Goal: Task Accomplishment & Management: Manage account settings

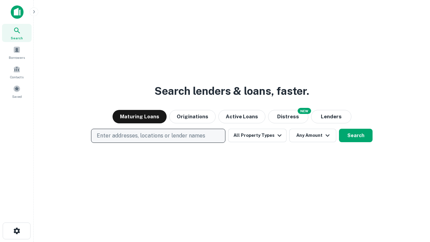
click at [158, 136] on p "Enter addresses, locations or lender names" at bounding box center [151, 136] width 109 height 8
type input "**********"
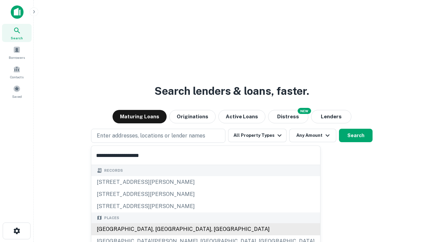
click at [161, 229] on div "[GEOGRAPHIC_DATA], [GEOGRAPHIC_DATA], [GEOGRAPHIC_DATA]" at bounding box center [205, 229] width 229 height 12
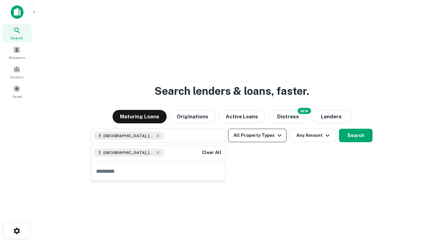
click at [258, 136] on button "All Property Types" at bounding box center [257, 135] width 59 height 13
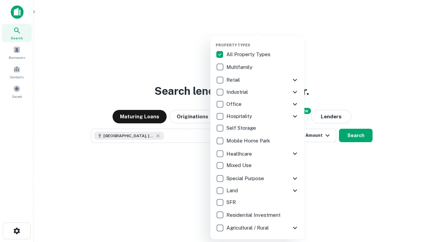
click at [263, 41] on button "button" at bounding box center [263, 41] width 94 height 0
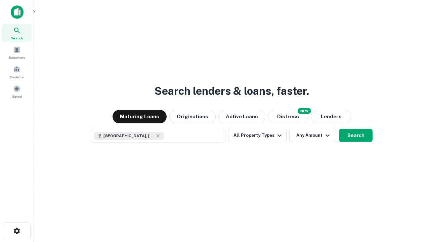
scroll to position [11, 0]
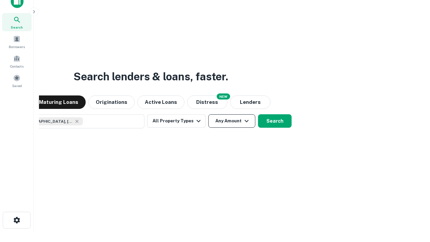
click at [208, 114] on button "Any Amount" at bounding box center [231, 120] width 47 height 13
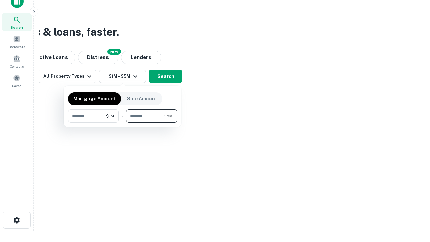
type input "*******"
click at [123, 123] on button "button" at bounding box center [123, 123] width 110 height 0
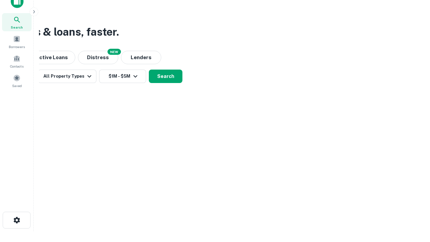
scroll to position [11, 0]
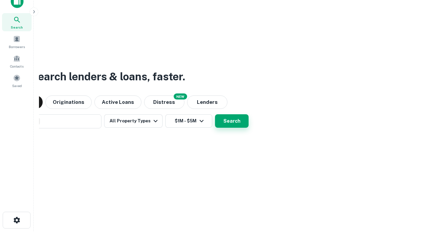
click at [215, 114] on button "Search" at bounding box center [232, 120] width 34 height 13
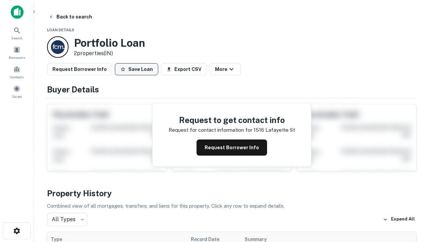
click at [137, 69] on button "Save Loan" at bounding box center [136, 69] width 43 height 12
click at [138, 69] on button "Loan Saved" at bounding box center [138, 69] width 46 height 12
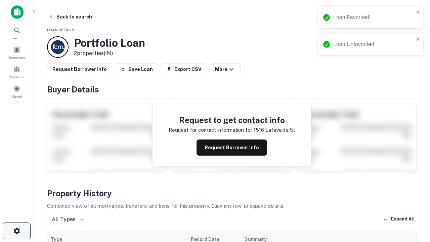
click at [16, 231] on icon "button" at bounding box center [17, 231] width 8 height 8
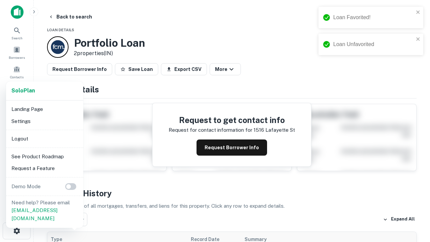
click at [44, 139] on li "Logout" at bounding box center [45, 139] width 72 height 12
